Goal: Navigation & Orientation: Find specific page/section

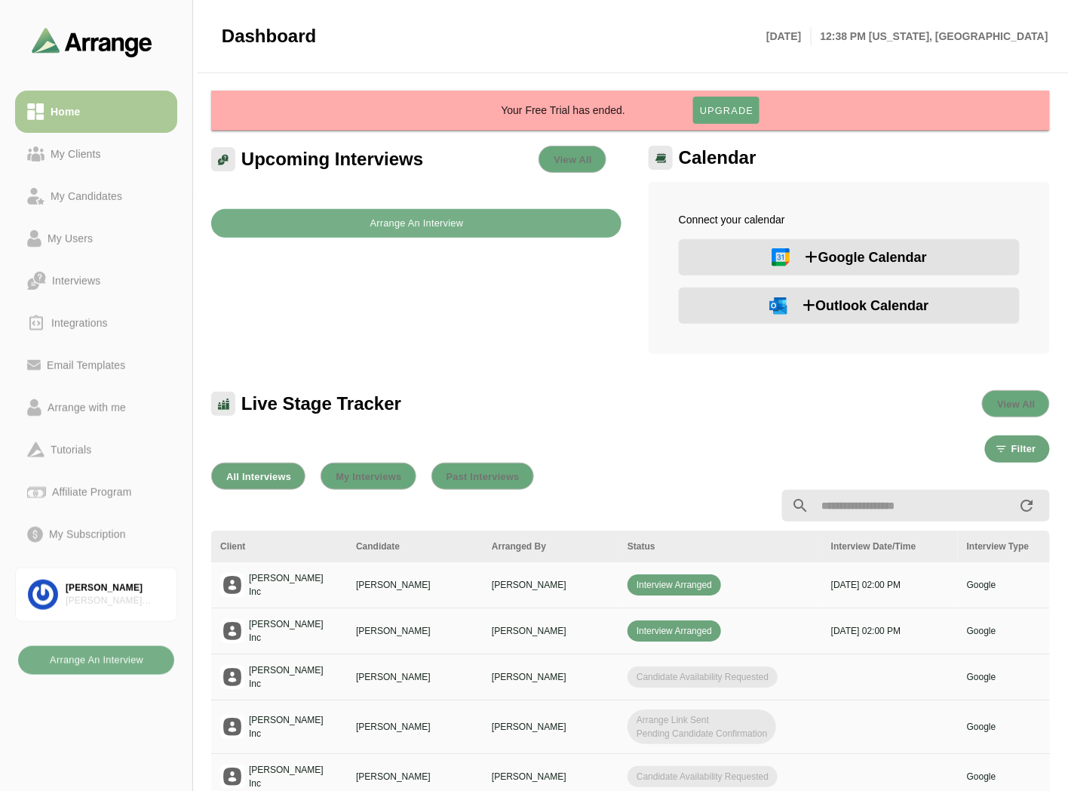
drag, startPoint x: 69, startPoint y: 155, endPoint x: 81, endPoint y: 101, distance: 55.1
click at [69, 155] on div "My Clients" at bounding box center [76, 154] width 63 height 18
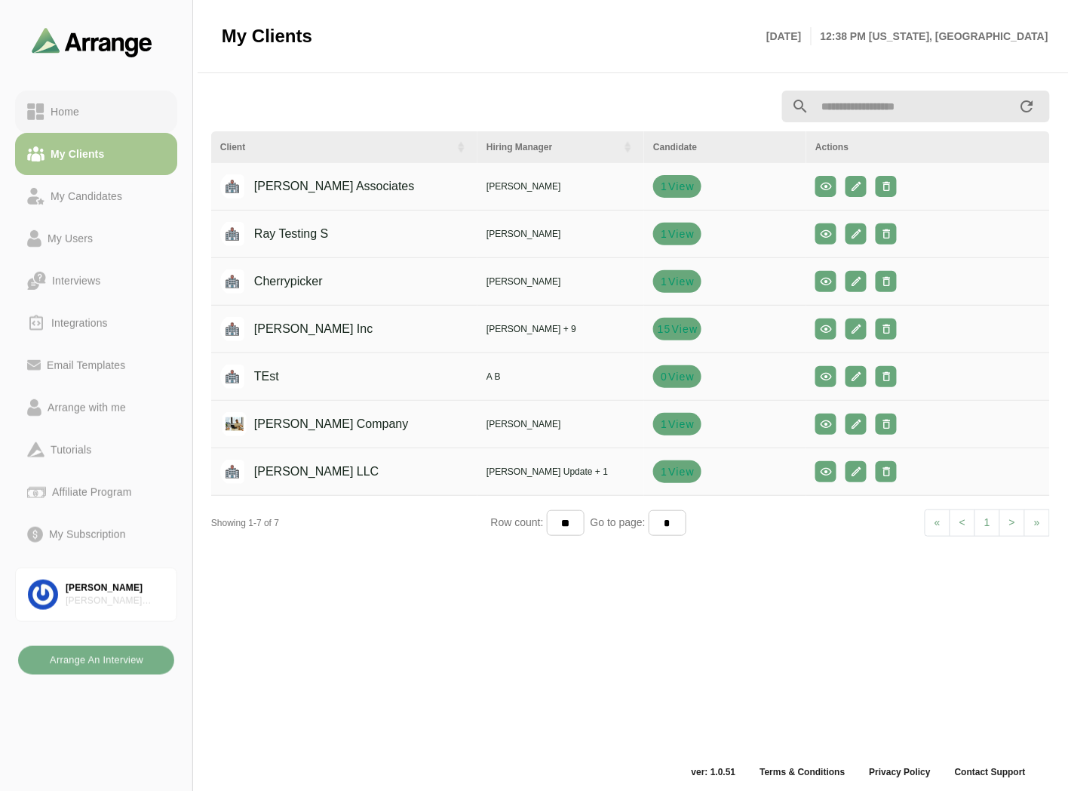
click at [84, 99] on link "Home" at bounding box center [96, 112] width 162 height 42
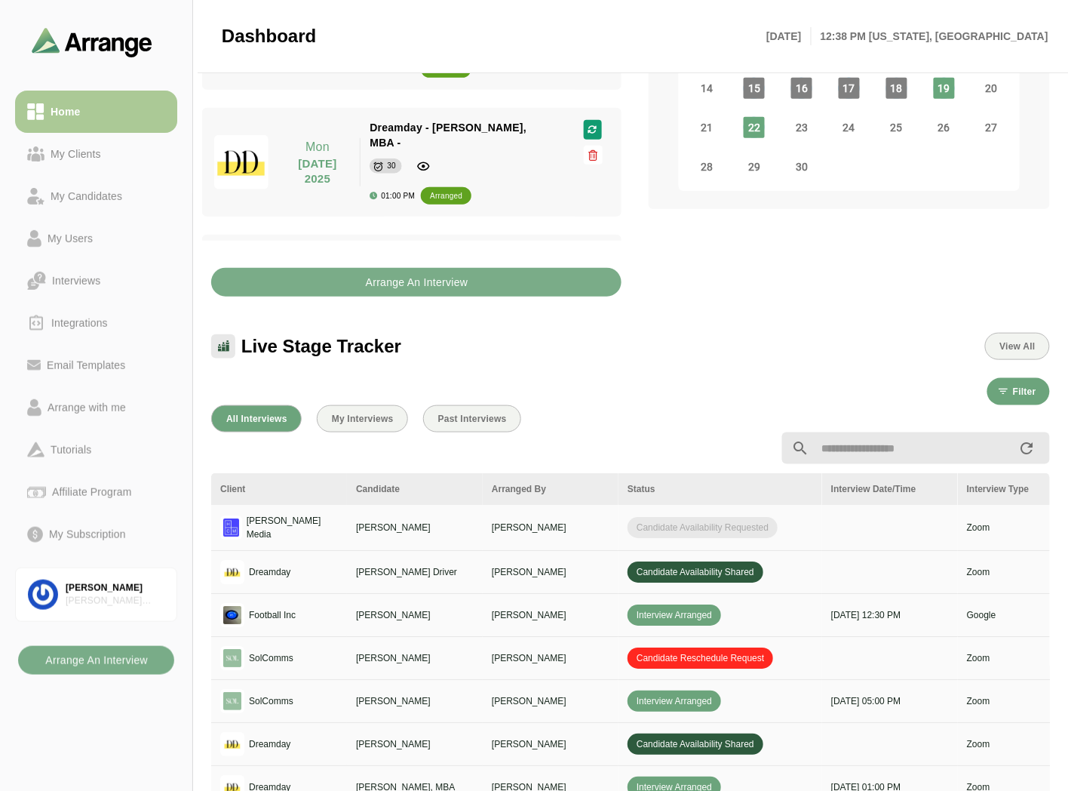
click at [69, 159] on div "My Clients" at bounding box center [76, 154] width 63 height 18
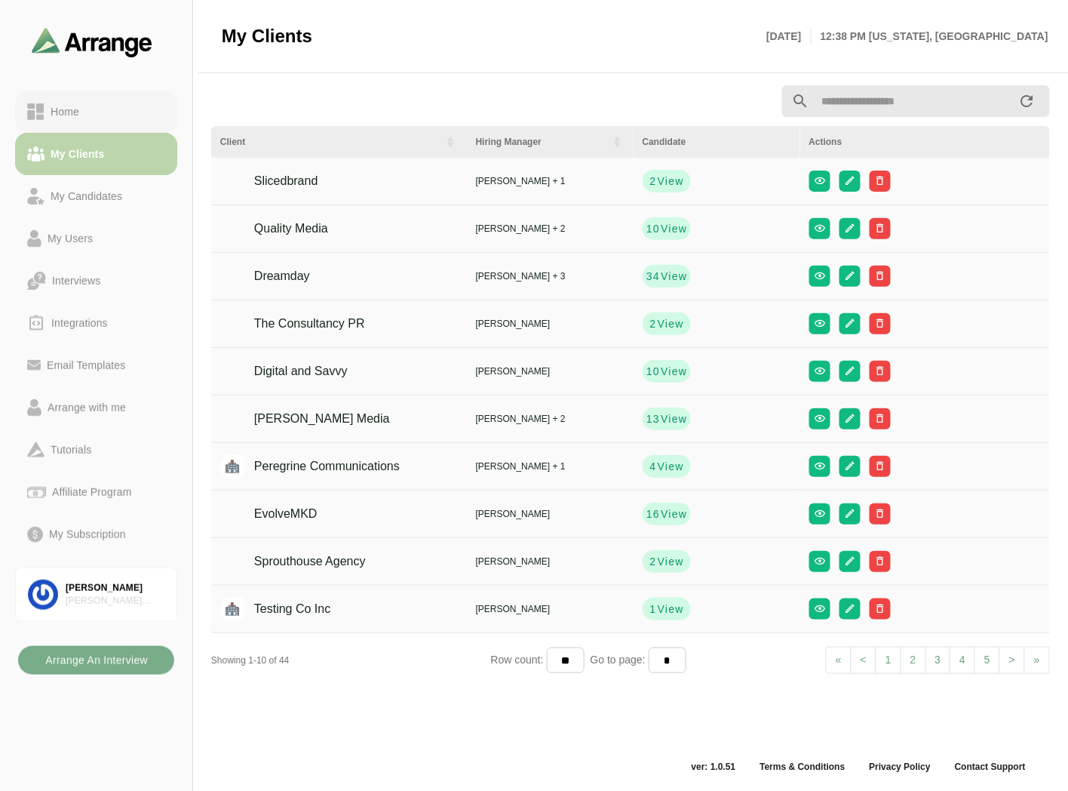
scroll to position [5, 0]
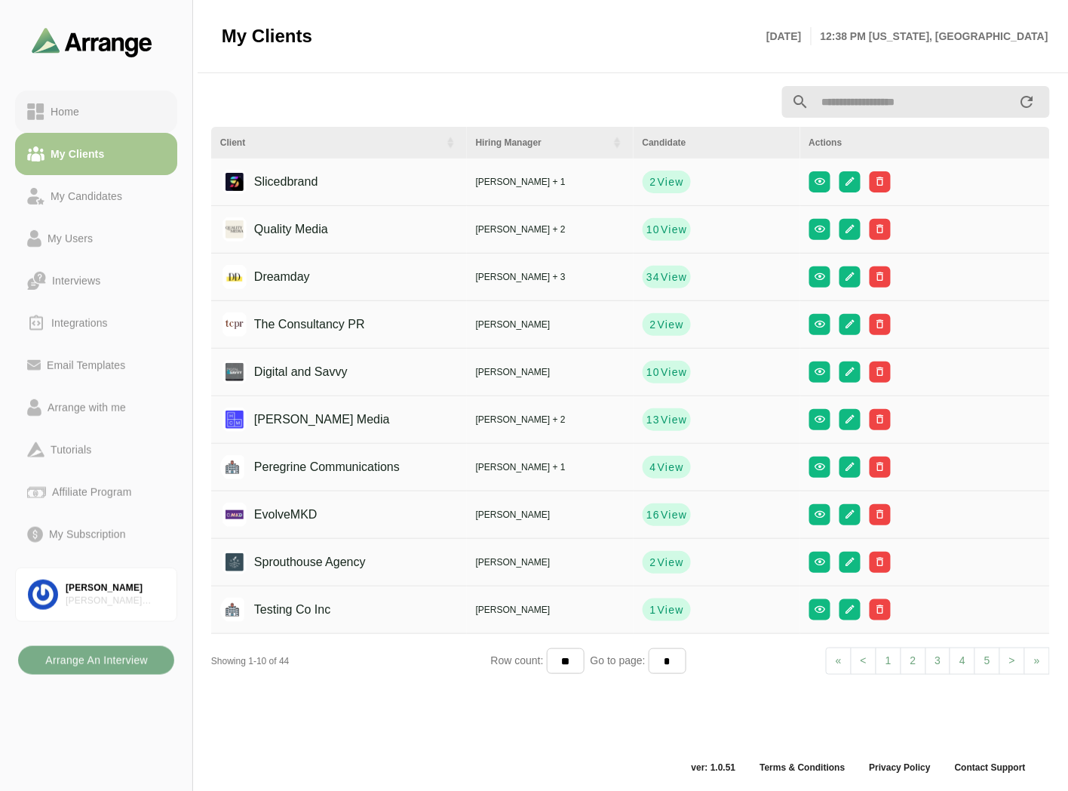
click at [110, 117] on div "Home" at bounding box center [96, 112] width 138 height 18
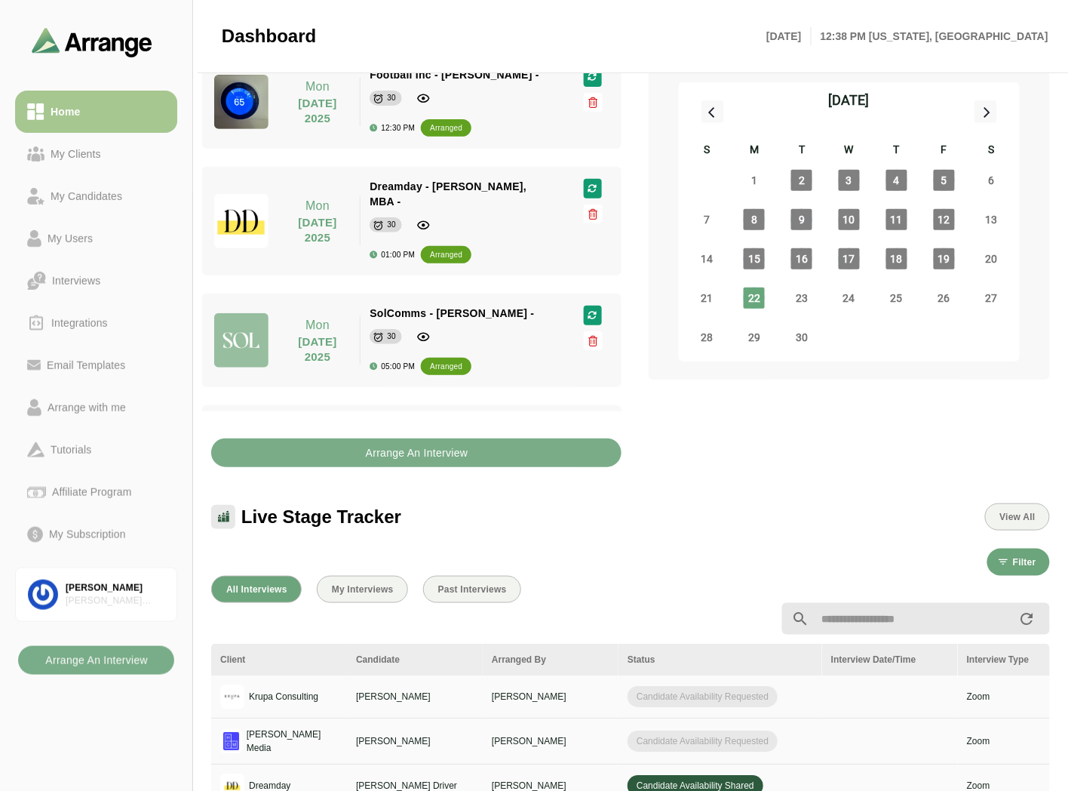
scroll to position [172, 0]
